Goal: Navigation & Orientation: Find specific page/section

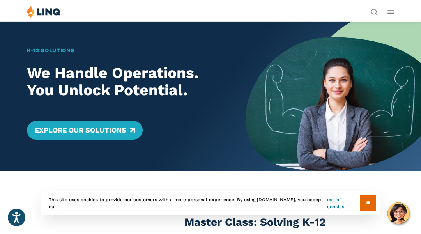
click at [39, 39] on div "K‑12 Solutions We Handle Operations. You Unlock Potential. Explore Our Solutions" at bounding box center [122, 95] width 245 height 149
